Goal: Check status: Check status

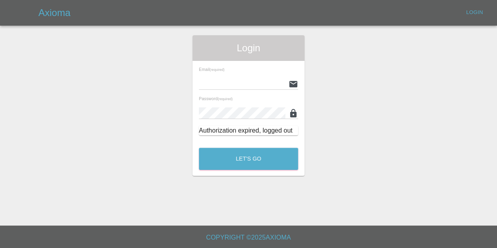
type input "[EMAIL_ADDRESS][DOMAIN_NAME]"
click at [258, 172] on div "Login Email (required) [EMAIL_ADDRESS][DOMAIN_NAME] Password (required) Authori…" at bounding box center [248, 105] width 112 height 140
click at [259, 162] on button "Let's Go" at bounding box center [248, 159] width 99 height 22
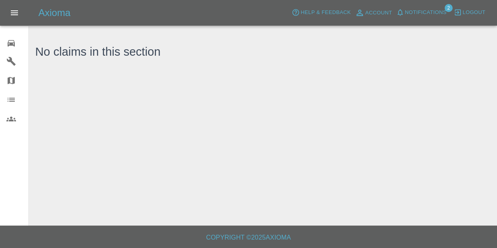
click at [426, 14] on span "Notifications" at bounding box center [426, 12] width 42 height 9
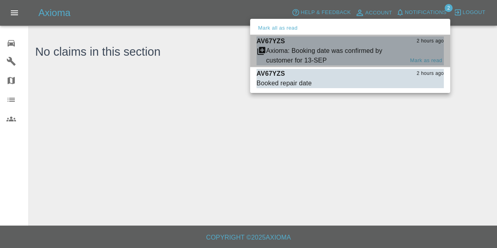
click at [285, 50] on div "Axioma: Booking date was confirmed by customer for 13-SEP" at bounding box center [335, 55] width 138 height 19
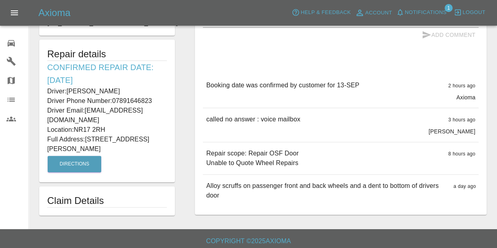
scroll to position [213, 0]
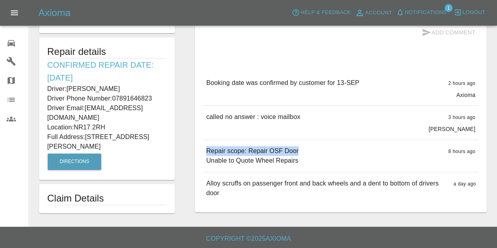
drag, startPoint x: 204, startPoint y: 150, endPoint x: 295, endPoint y: 152, distance: 90.0
click at [295, 152] on div "Repair scope: Repair OSF Door Unable to Quote Wheel Repairs 8 hours ago" at bounding box center [341, 156] width 276 height 32
copy p "Repair scope: Repair OSF Door"
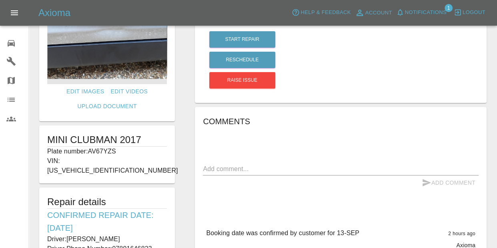
scroll to position [133, 0]
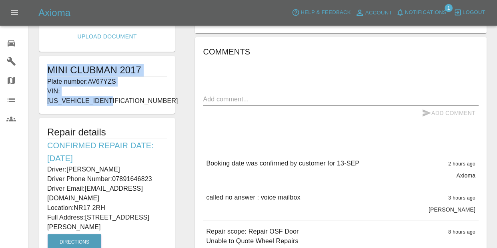
drag, startPoint x: 47, startPoint y: 64, endPoint x: 131, endPoint y: 91, distance: 88.2
click at [131, 91] on div "MINI CLUBMAN 2017 Plate number: AV67YZS VIN: [US_VEHICLE_IDENTIFICATION_NUMBER]" at bounding box center [107, 85] width 136 height 58
copy div "MINI CLUBMAN 2017 Plate number: AV67YZS VIN: [US_VEHICLE_IDENTIFICATION_NUMBER]"
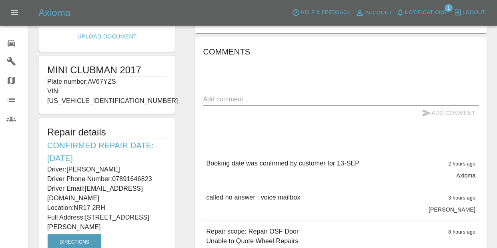
click at [49, 139] on h6 "Confirmed Repair Date: [DATE]" at bounding box center [107, 152] width 120 height 26
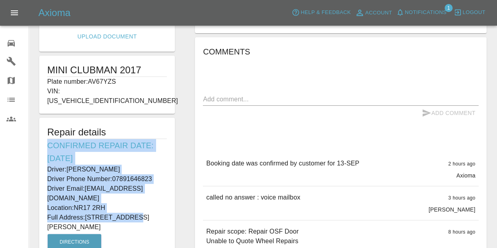
drag, startPoint x: 49, startPoint y: 131, endPoint x: 130, endPoint y: 201, distance: 107.2
click at [130, 201] on div "Repair details Confirmed Repair Date: [DATE] Driver: [PERSON_NAME] Driver Phone…" at bounding box center [107, 189] width 136 height 142
copy div "Confirmed Repair Date: [DATE] Driver: [PERSON_NAME] Driver Phone Number: 078916…"
click at [13, 42] on icon at bounding box center [11, 43] width 10 height 10
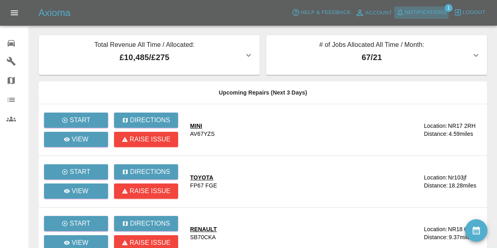
click at [426, 15] on span "Notifications" at bounding box center [426, 12] width 42 height 9
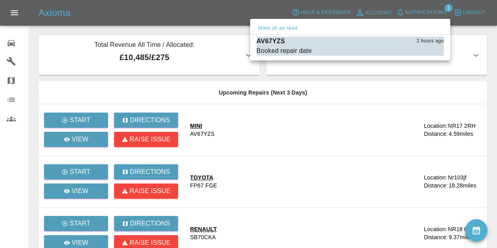
click at [355, 86] on div at bounding box center [248, 124] width 497 height 248
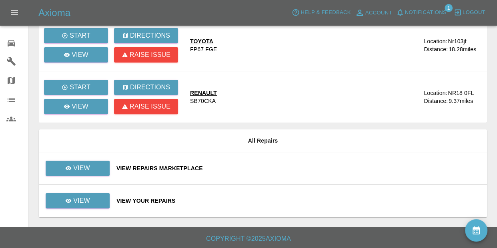
scroll to position [136, 0]
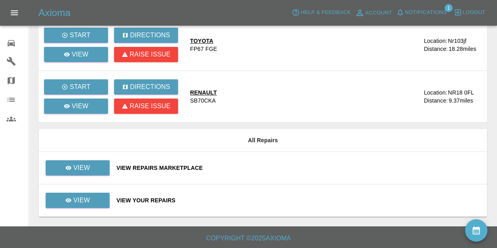
click at [166, 200] on div "View Your Repairs" at bounding box center [298, 200] width 364 height 8
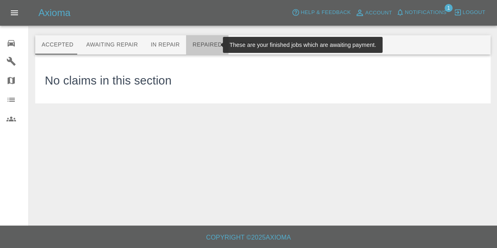
click at [200, 48] on button "Repaired" at bounding box center [207, 44] width 42 height 19
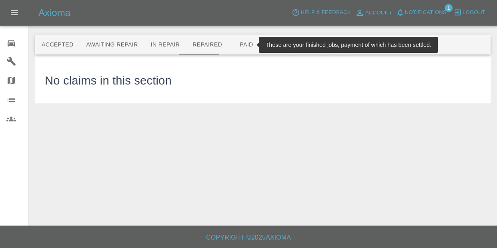
click at [237, 49] on button "Paid" at bounding box center [246, 44] width 36 height 19
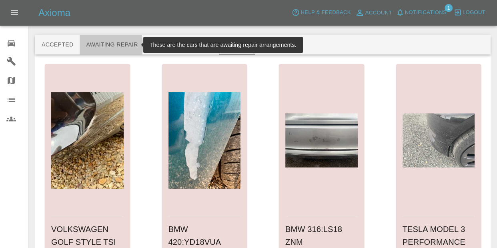
click at [83, 46] on button "Awaiting Repair" at bounding box center [112, 44] width 64 height 19
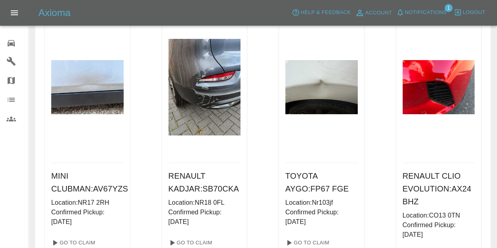
scroll to position [64, 0]
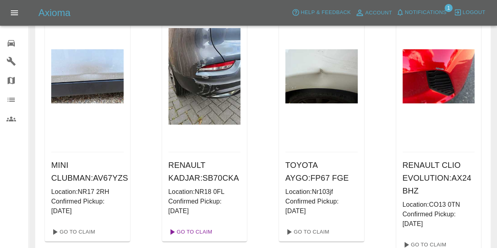
click at [192, 232] on link "Go To Claim" at bounding box center [189, 231] width 49 height 13
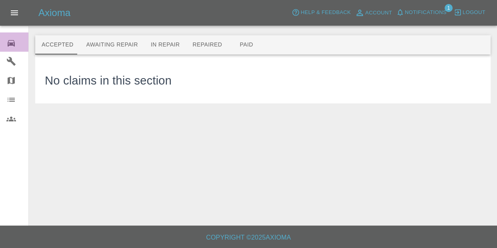
click at [22, 44] on div "0" at bounding box center [17, 42] width 22 height 12
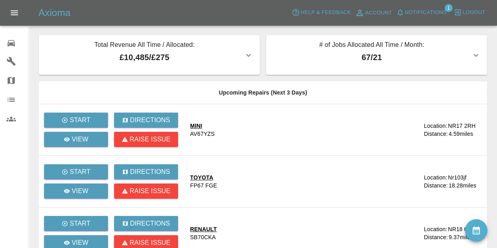
click at [427, 12] on span "Notifications" at bounding box center [426, 12] width 42 height 9
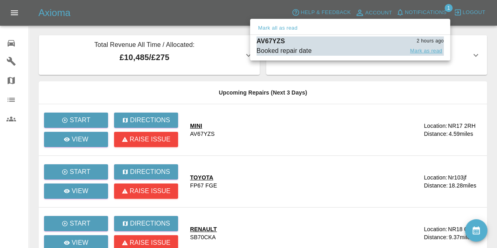
click at [418, 52] on button "Mark as read" at bounding box center [426, 50] width 35 height 9
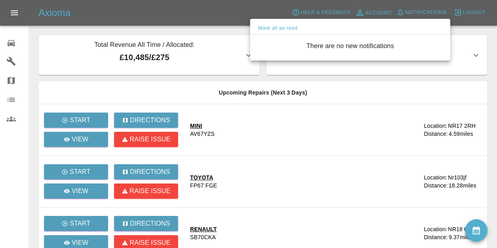
click at [342, 104] on div at bounding box center [248, 124] width 497 height 248
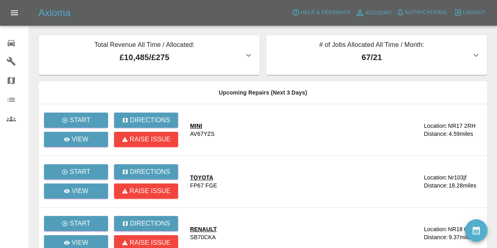
click at [224, 63] on p "£10,485 / £275" at bounding box center [144, 57] width 198 height 12
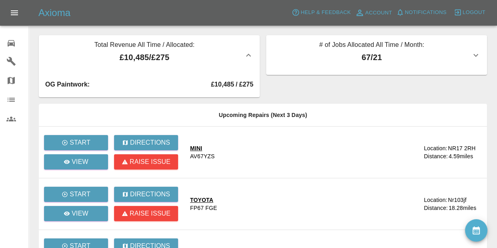
click at [225, 57] on p "£10,485 / £275" at bounding box center [144, 57] width 198 height 12
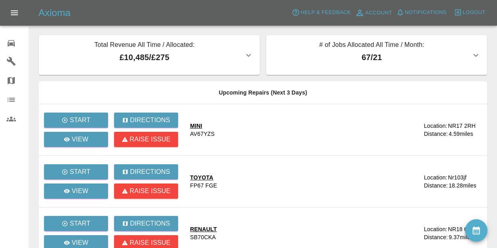
click at [15, 44] on icon at bounding box center [11, 43] width 10 height 10
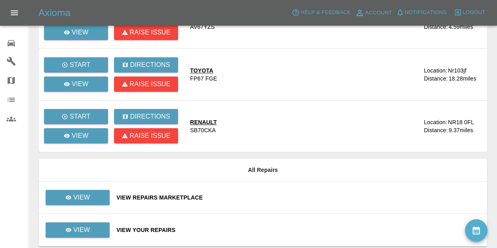
scroll to position [136, 0]
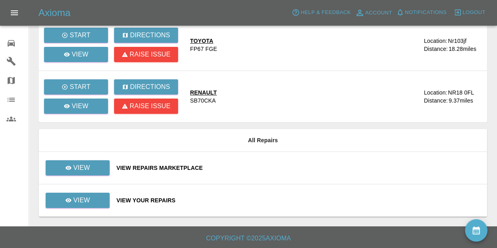
click at [155, 197] on div "View Your Repairs" at bounding box center [298, 200] width 364 height 8
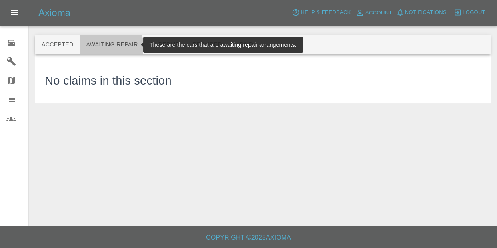
click at [108, 46] on button "Awaiting Repair" at bounding box center [112, 44] width 64 height 19
